Goal: Task Accomplishment & Management: Use online tool/utility

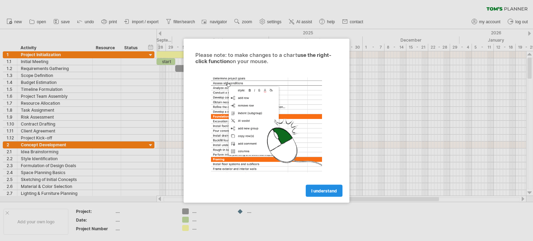
click at [321, 191] on span "I understand" at bounding box center [324, 190] width 26 height 5
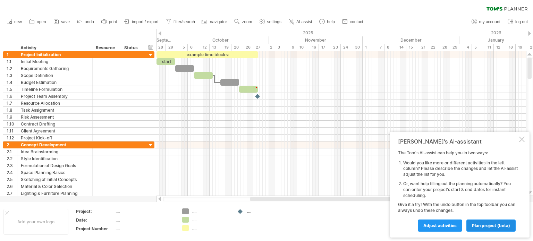
click at [508, 227] on span "plan project (beta)" at bounding box center [491, 225] width 38 height 5
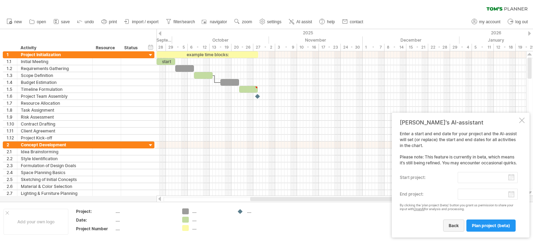
click at [459, 226] on link "back" at bounding box center [453, 225] width 21 height 12
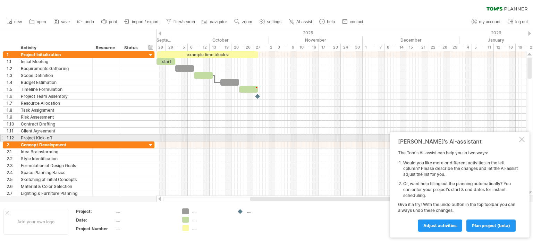
click at [521, 140] on div at bounding box center [522, 140] width 6 height 6
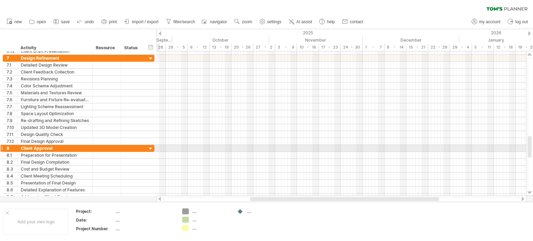
click at [151, 148] on div at bounding box center [150, 149] width 7 height 7
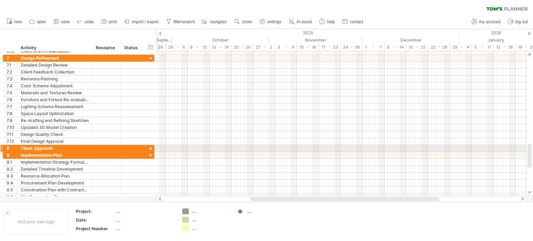
click at [151, 148] on div at bounding box center [150, 149] width 7 height 7
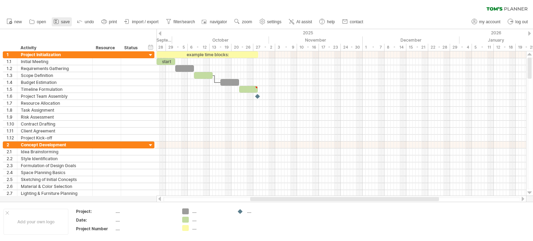
click at [66, 22] on span "save" at bounding box center [65, 21] width 9 height 5
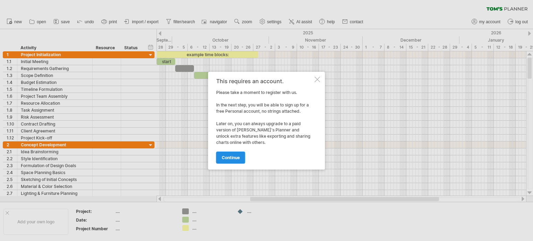
click at [237, 161] on link "continue" at bounding box center [230, 158] width 29 height 12
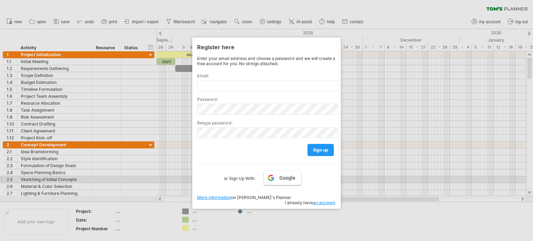
click at [283, 178] on span "Google" at bounding box center [287, 178] width 16 height 6
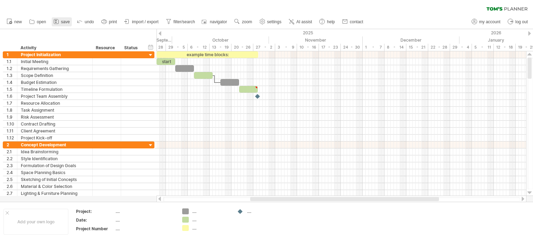
click at [59, 19] on icon at bounding box center [56, 21] width 7 height 7
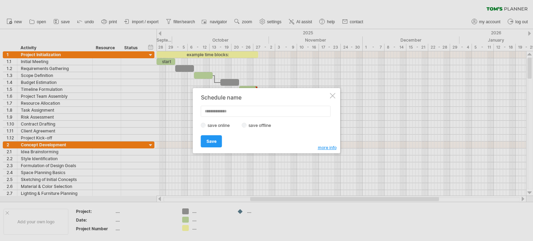
click at [331, 95] on div at bounding box center [333, 96] width 6 height 6
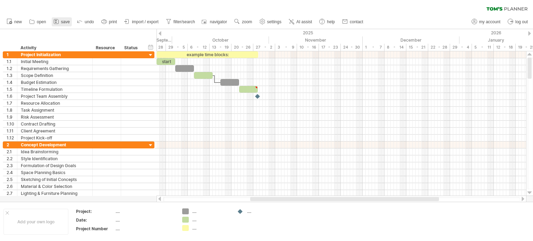
click at [56, 24] on icon at bounding box center [56, 21] width 7 height 7
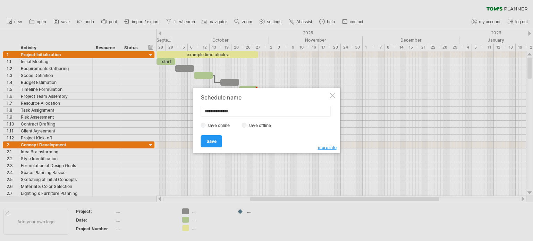
type input "**********"
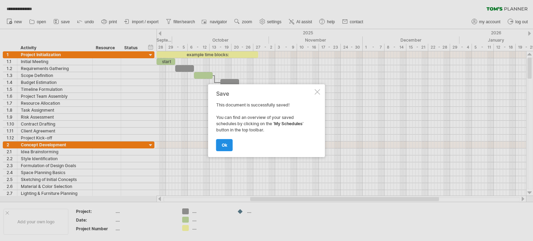
click at [226, 146] on span "ok" at bounding box center [225, 144] width 6 height 5
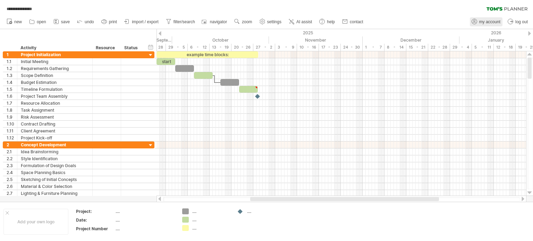
click at [490, 21] on span "my account" at bounding box center [489, 21] width 21 height 5
type input "**********"
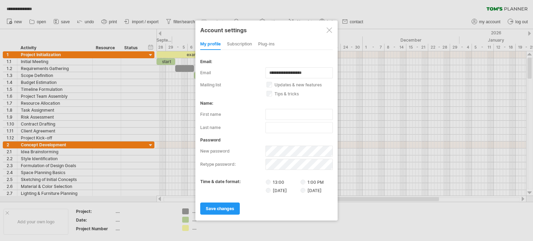
click at [305, 183] on label "1:00 PM" at bounding box center [311, 182] width 23 height 5
click at [305, 189] on label "[DATE]" at bounding box center [310, 190] width 21 height 5
click at [232, 208] on span "save changes" at bounding box center [220, 208] width 28 height 5
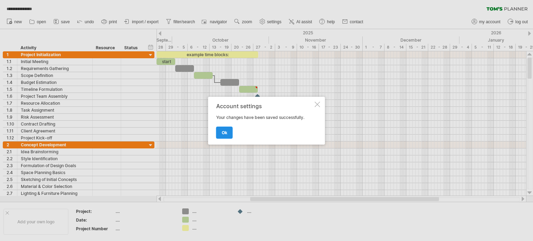
click at [230, 135] on link "ok" at bounding box center [224, 133] width 17 height 12
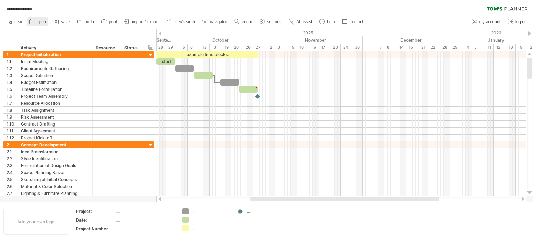
click at [34, 22] on icon at bounding box center [32, 22] width 5 height 4
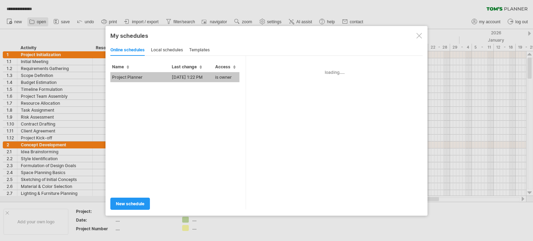
type input "**********"
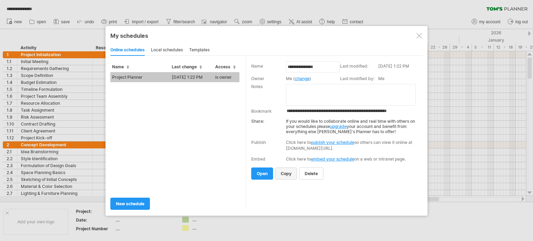
click at [282, 173] on span "copy" at bounding box center [285, 173] width 11 height 5
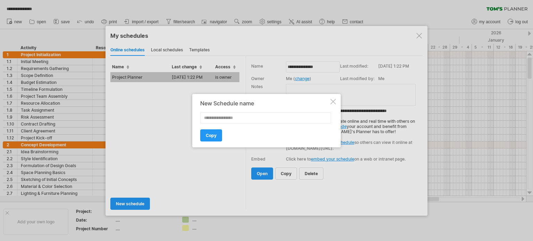
click at [333, 103] on div at bounding box center [333, 102] width 6 height 6
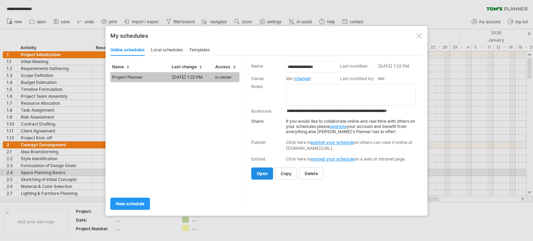
click at [263, 170] on link "open" at bounding box center [262, 173] width 22 height 12
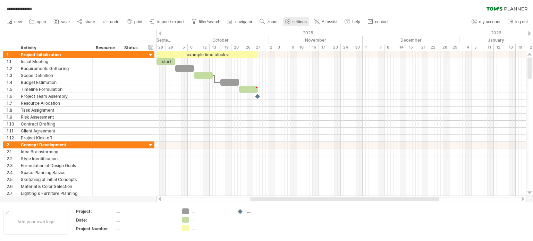
click at [292, 21] on link "settings" at bounding box center [296, 21] width 26 height 9
select select "*"
select select "**"
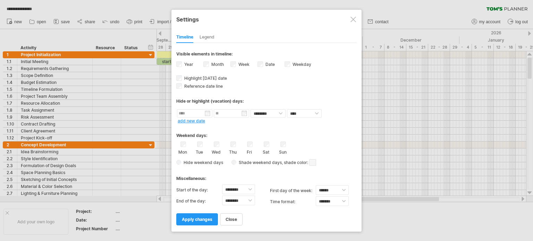
click at [352, 18] on div at bounding box center [353, 20] width 6 height 6
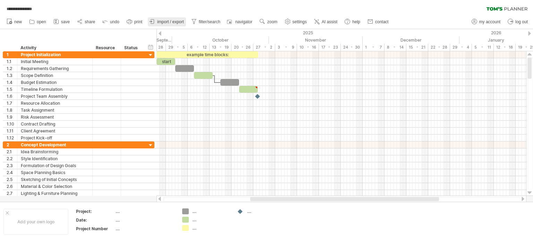
click at [171, 21] on span "import / export" at bounding box center [170, 21] width 27 height 5
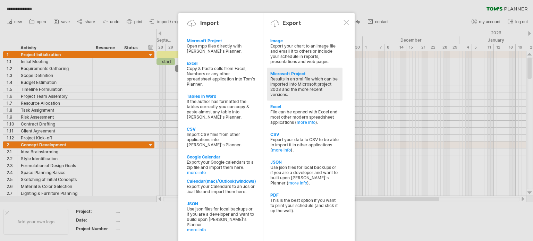
click at [302, 83] on div "Results in an xml file which can be imported into Microsoft project 2003 and th…" at bounding box center [304, 86] width 69 height 21
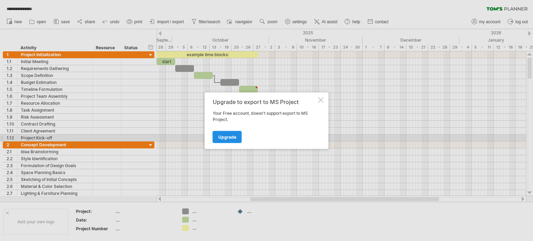
click at [228, 138] on span "Upgrade" at bounding box center [227, 136] width 18 height 5
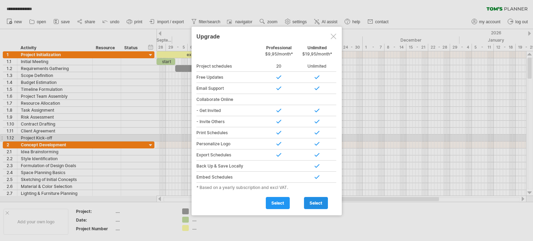
click at [320, 201] on span "select" at bounding box center [315, 202] width 13 height 5
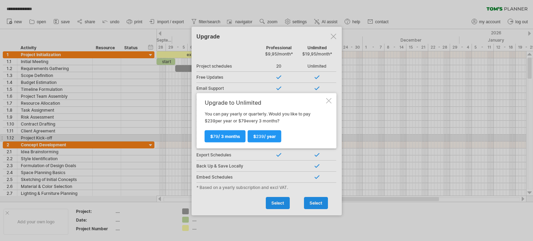
click at [326, 99] on div at bounding box center [329, 101] width 6 height 6
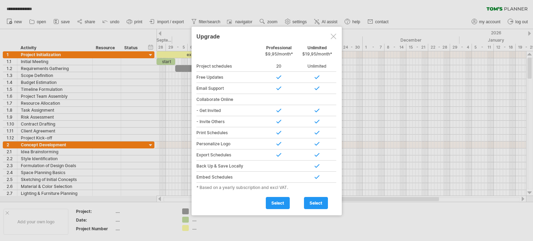
click at [331, 36] on div at bounding box center [333, 37] width 6 height 6
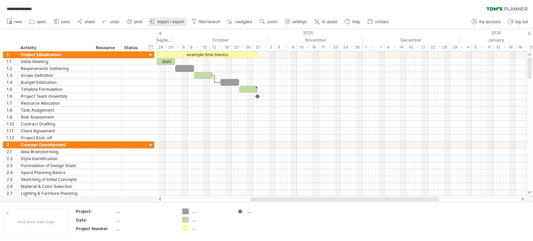
click at [170, 19] on span "import / export" at bounding box center [170, 21] width 27 height 5
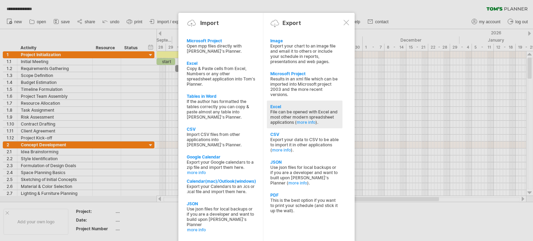
click at [333, 118] on div "File can be opened with Excel and most other modern spreadsheet applications ( …" at bounding box center [304, 117] width 69 height 16
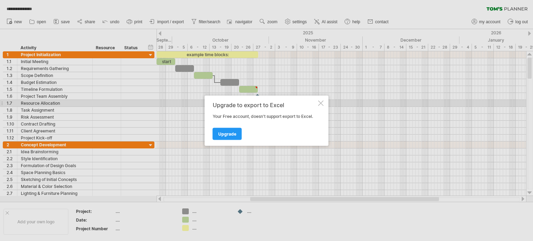
click at [322, 104] on div at bounding box center [321, 103] width 6 height 6
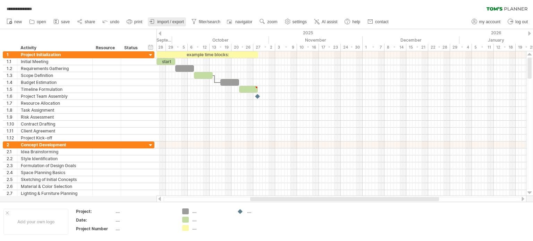
click at [169, 21] on span "import / export" at bounding box center [170, 21] width 27 height 5
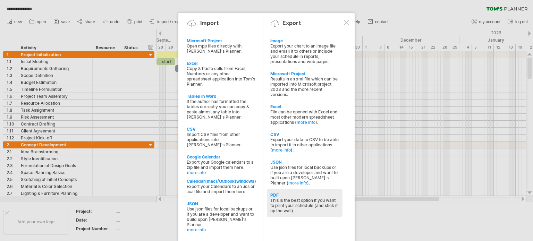
click at [320, 208] on div "This is the best option if you want to print your schedule (and stick it up the…" at bounding box center [304, 206] width 69 height 16
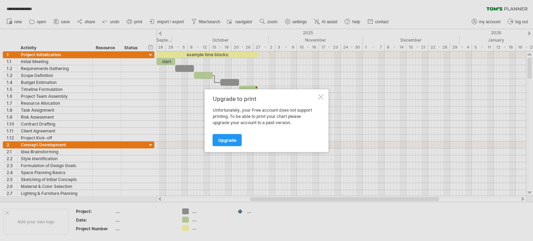
click at [318, 97] on div at bounding box center [321, 97] width 6 height 6
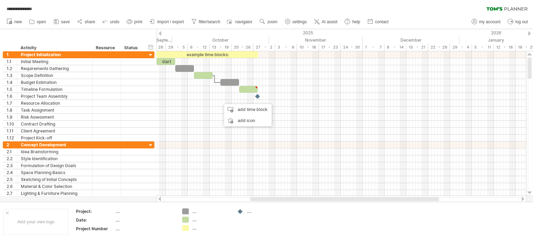
click at [9, 40] on div "hide start/end/duration show start/end/duration ******** Activity ******** Reso…" at bounding box center [78, 40] width 156 height 22
click at [82, 20] on icon at bounding box center [79, 21] width 7 height 7
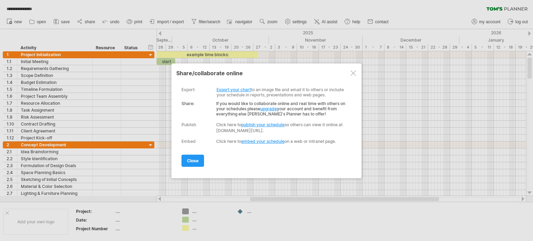
click at [243, 90] on link "Export your chart" at bounding box center [233, 89] width 34 height 5
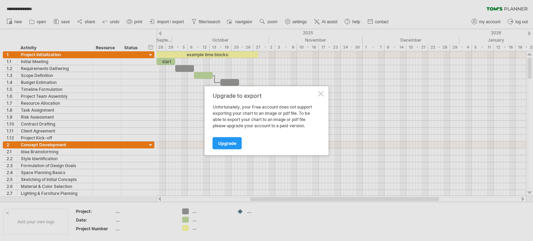
click at [323, 95] on div "Upgrade to export Unfortunately, your Free account does not support exporting y…" at bounding box center [267, 120] width 124 height 69
click at [321, 93] on div at bounding box center [321, 94] width 6 height 6
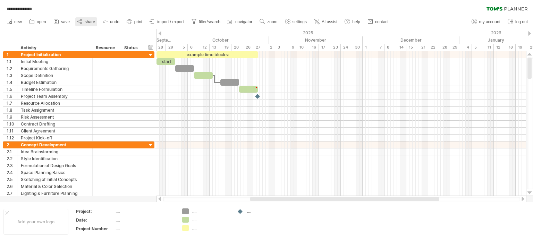
click at [90, 20] on span "share" at bounding box center [90, 21] width 10 height 5
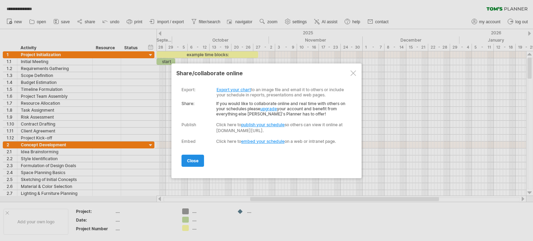
click at [193, 160] on span "close" at bounding box center [192, 160] width 11 height 5
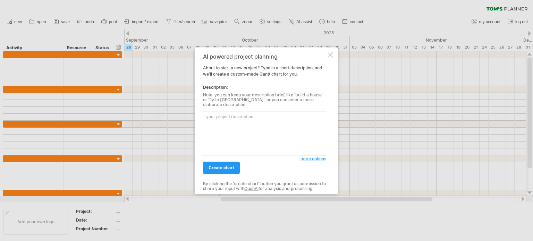
click at [331, 57] on div at bounding box center [330, 55] width 6 height 6
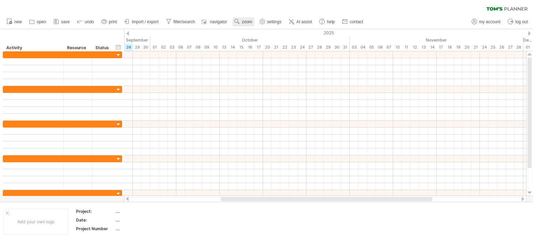
click at [244, 20] on span "zoom" at bounding box center [247, 21] width 10 height 5
click at [155, 22] on span "import / export" at bounding box center [145, 21] width 27 height 5
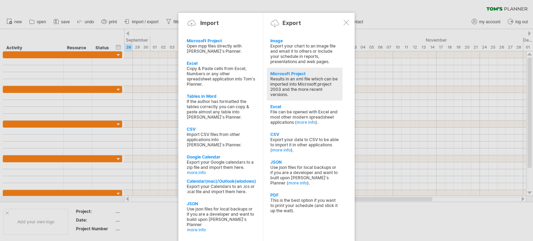
click at [319, 85] on div "Results in an xml file which can be imported into Microsoft project 2003 and th…" at bounding box center [304, 86] width 69 height 21
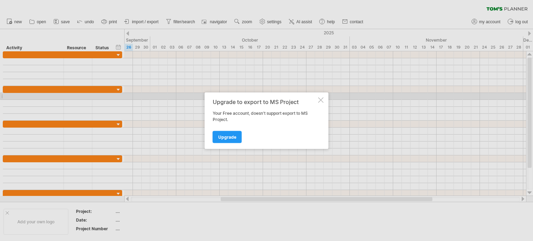
click at [318, 99] on div at bounding box center [321, 100] width 6 height 6
